Goal: Task Accomplishment & Management: Manage account settings

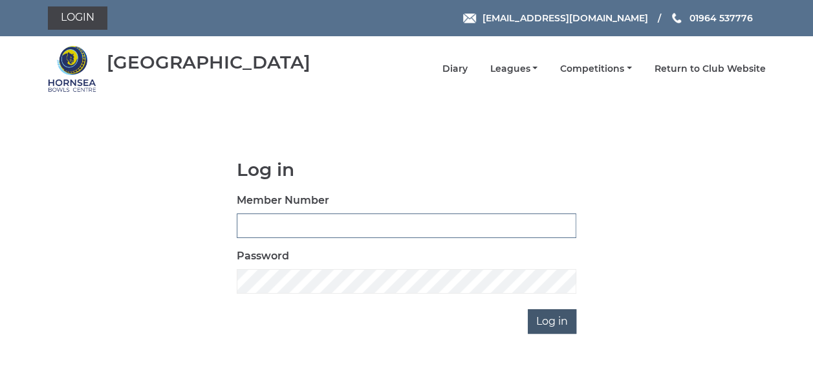
type input "1021"
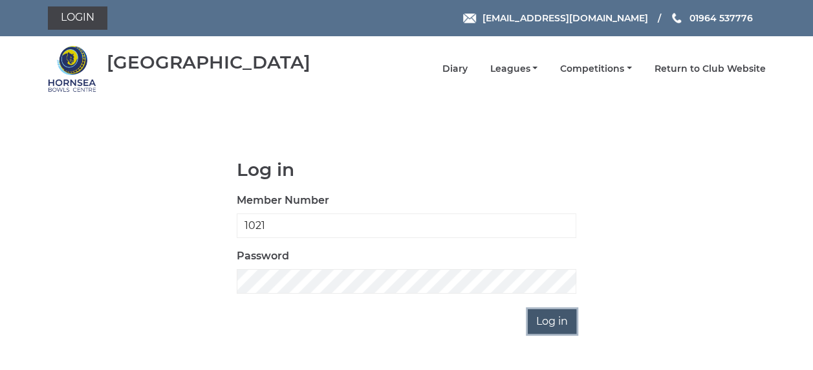
click at [551, 316] on input "Log in" at bounding box center [552, 321] width 48 height 25
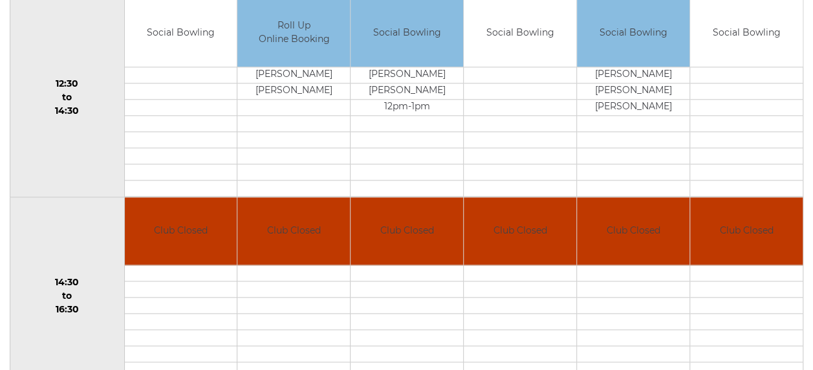
scroll to position [779, 0]
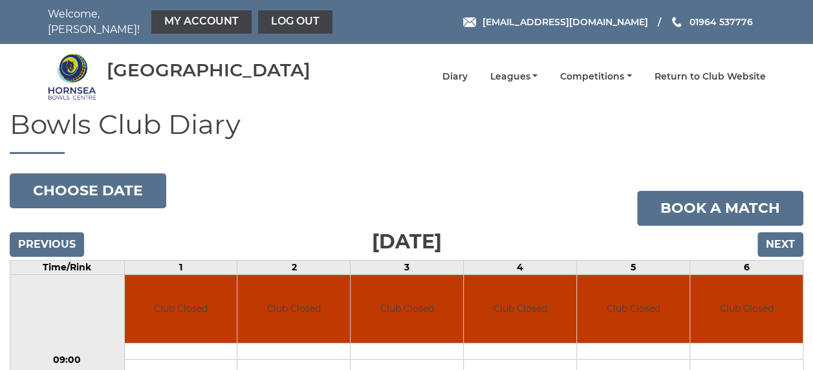
drag, startPoint x: 193, startPoint y: 45, endPoint x: 347, endPoint y: 156, distance: 189.8
click at [190, 60] on div "[GEOGRAPHIC_DATA]" at bounding box center [209, 70] width 204 height 20
